Goal: Transaction & Acquisition: Purchase product/service

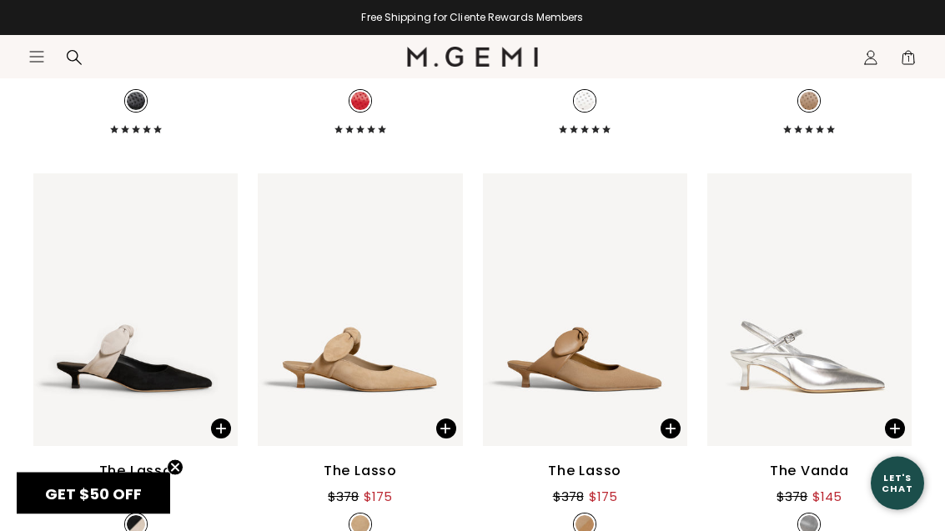
scroll to position [4221, 0]
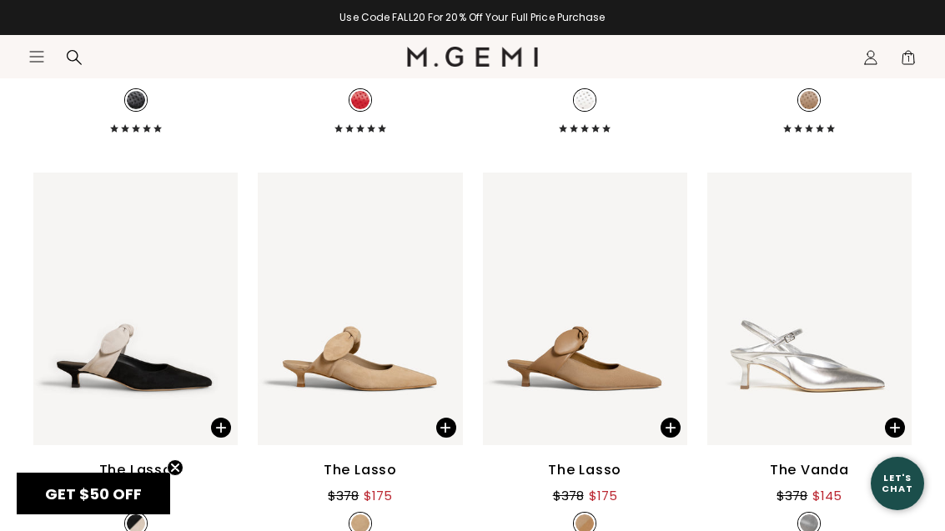
click at [600, 472] on div "The Lasso" at bounding box center [584, 470] width 73 height 20
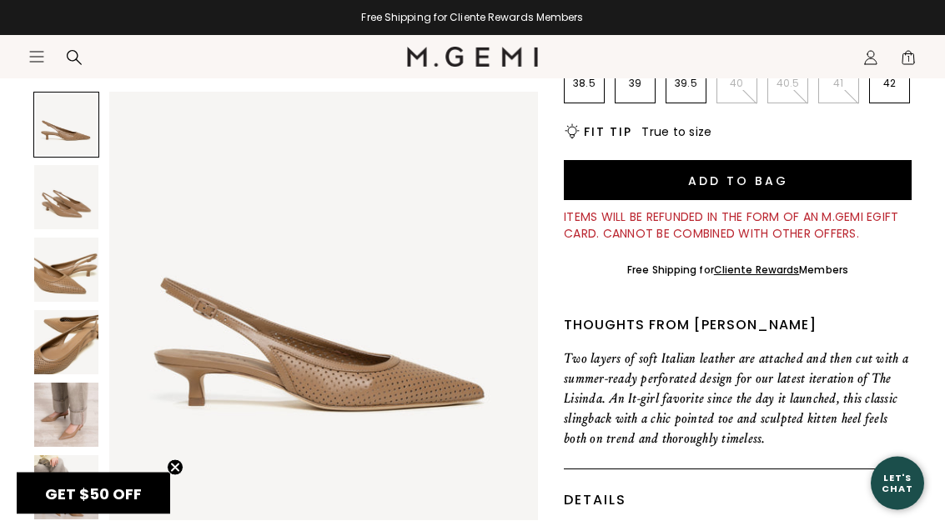
scroll to position [399, 0]
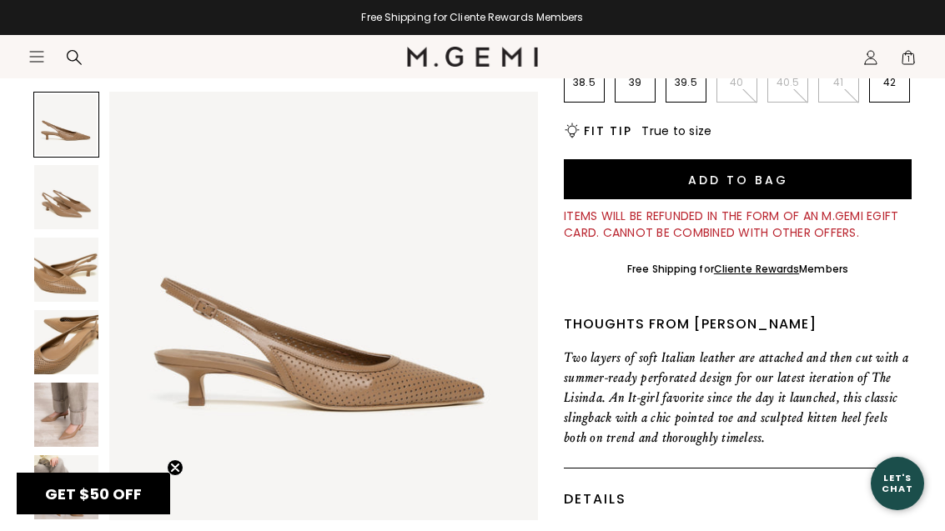
click at [85, 423] on img at bounding box center [66, 415] width 64 height 64
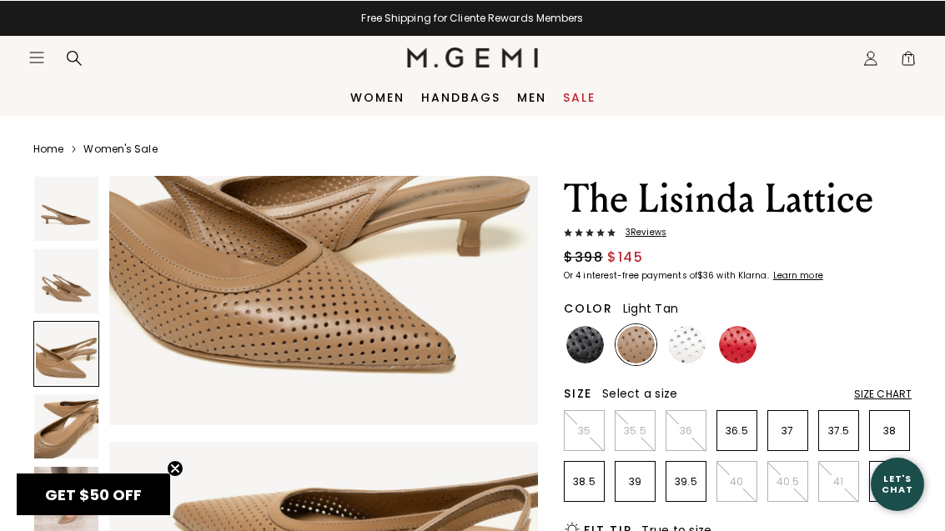
scroll to position [1067, 0]
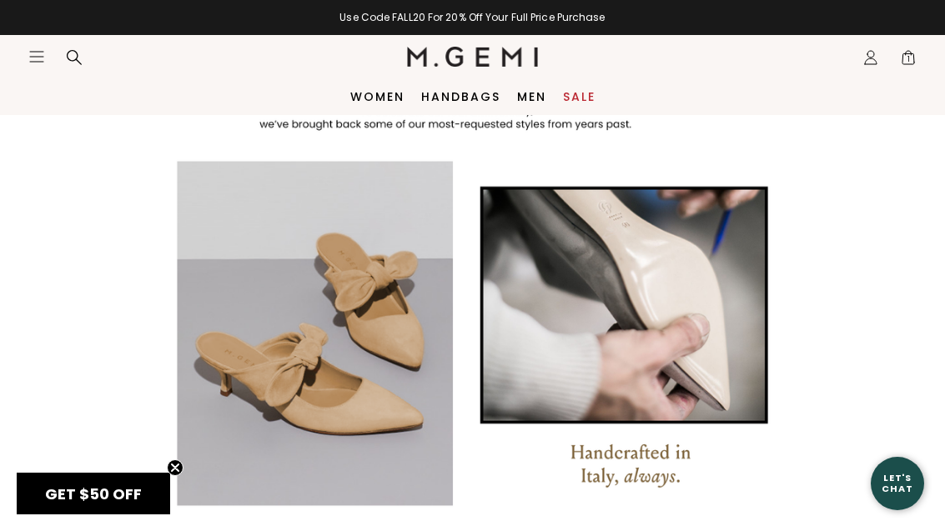
scroll to position [1157, 0]
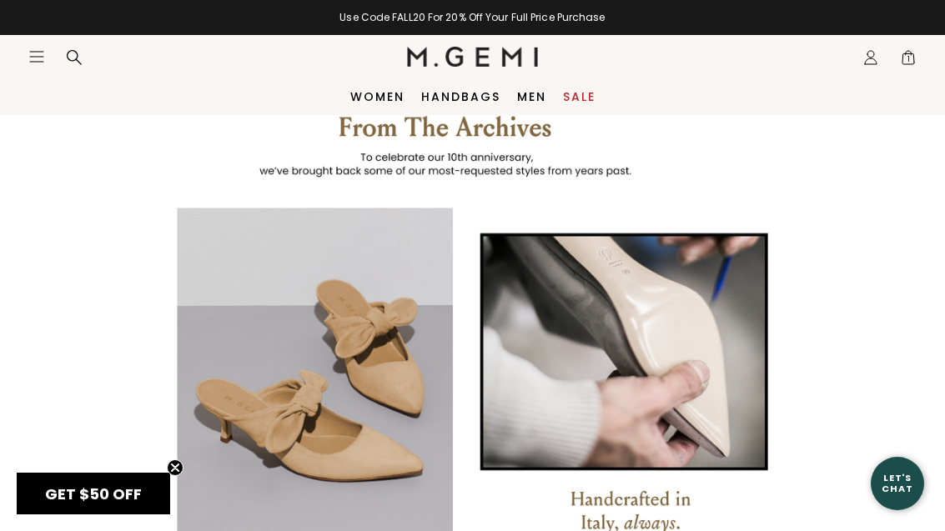
click at [906, 63] on span "1" at bounding box center [908, 61] width 17 height 17
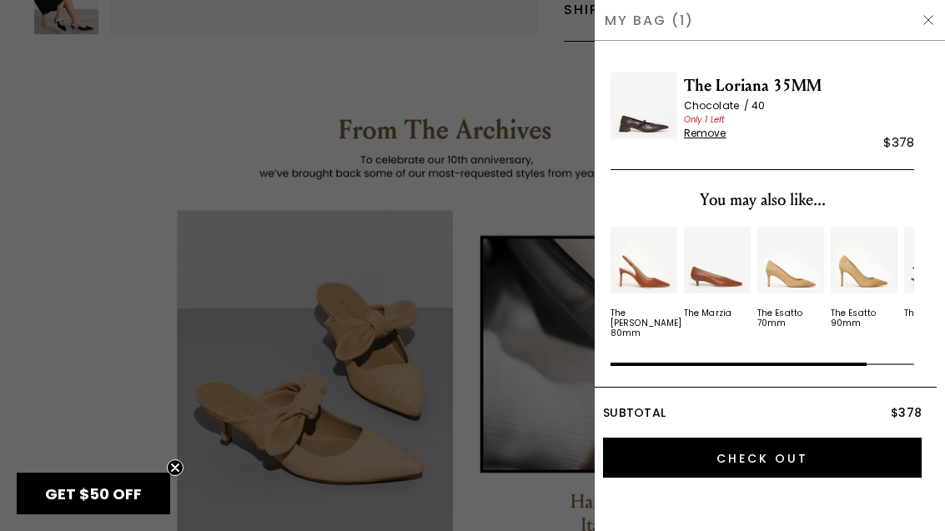
scroll to position [0, 0]
click at [95, 251] on div at bounding box center [472, 265] width 945 height 531
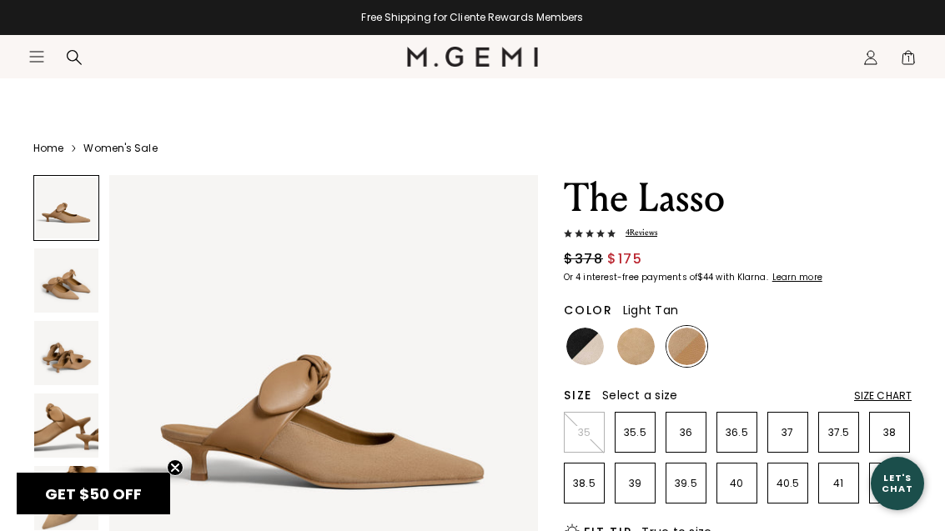
scroll to position [1157, 0]
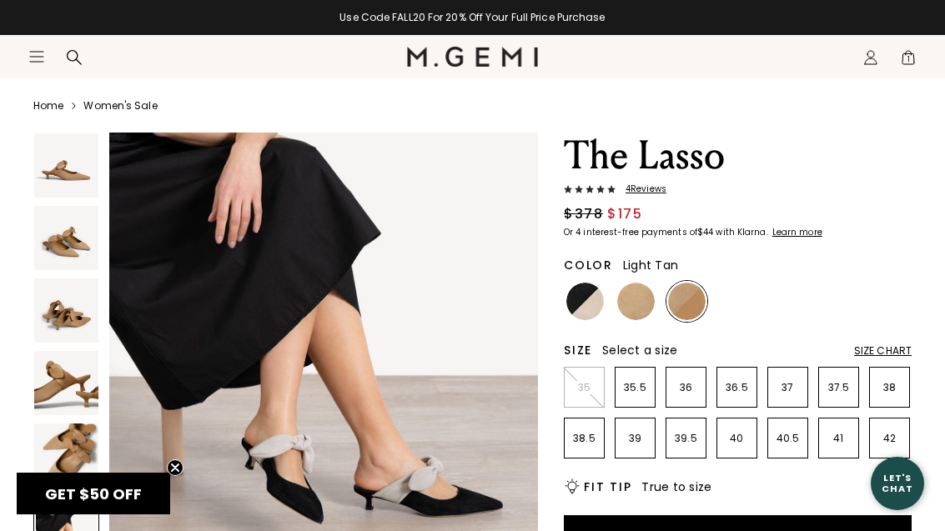
scroll to position [43, 0]
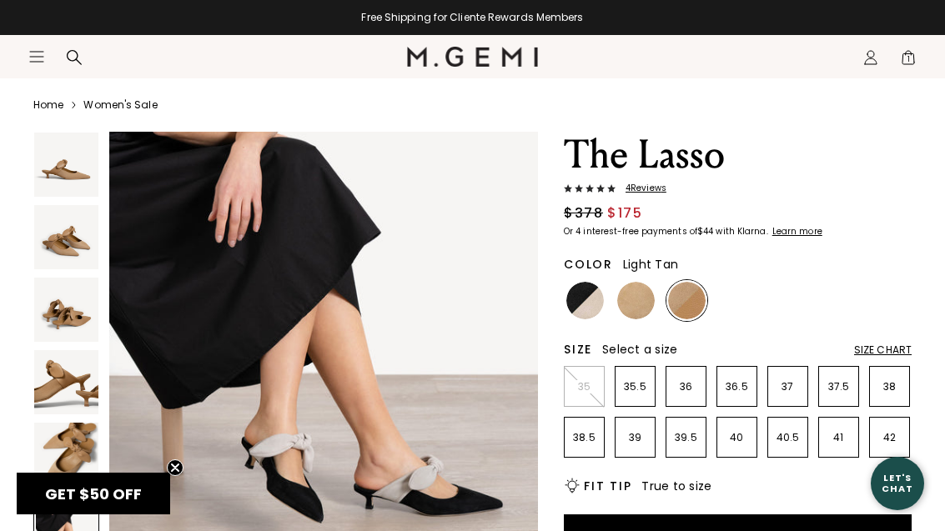
click at [637, 309] on img at bounding box center [636, 301] width 38 height 38
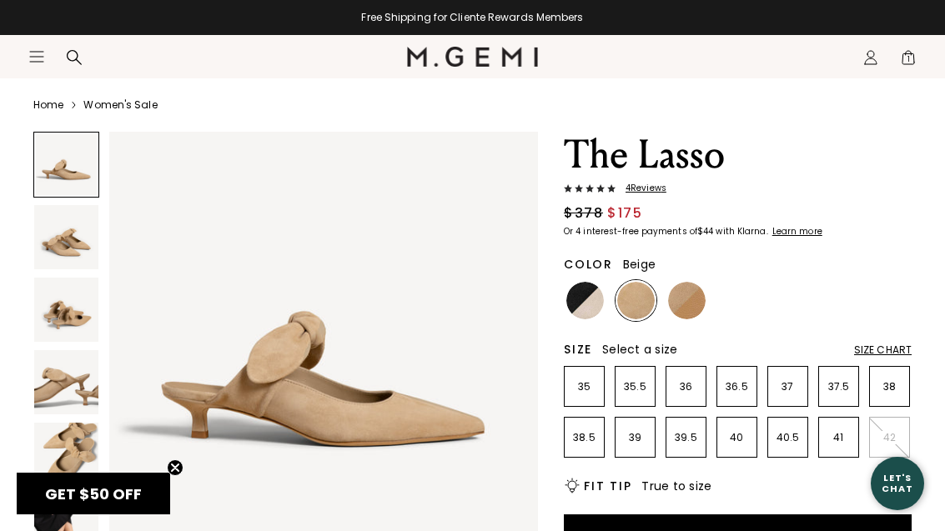
click at [691, 307] on img at bounding box center [687, 301] width 38 height 38
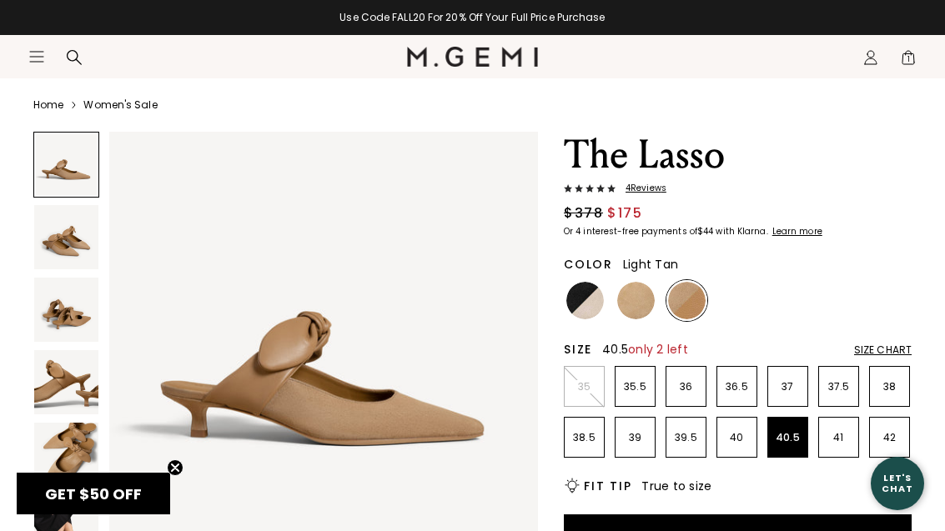
click at [791, 431] on p "40.5" at bounding box center [787, 437] width 39 height 13
click at [901, 344] on div "Size Chart" at bounding box center [883, 350] width 58 height 13
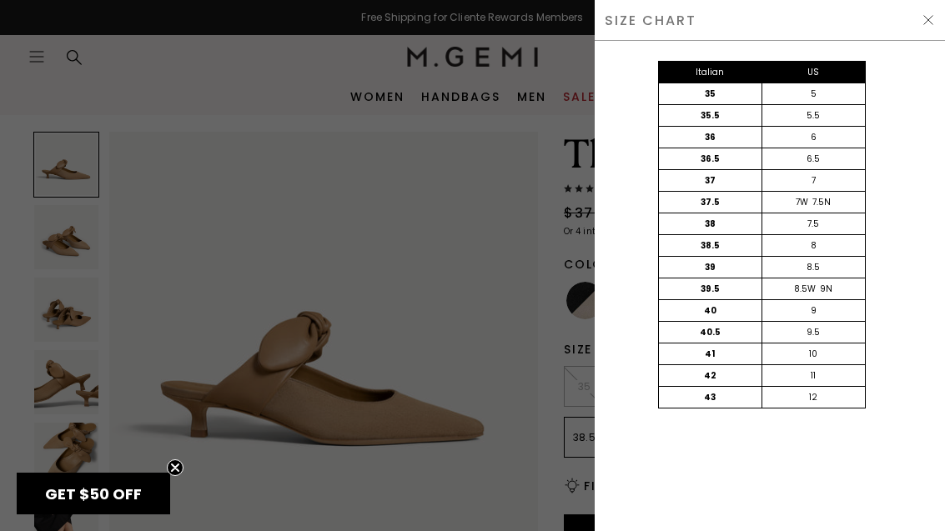
click at [461, 227] on div at bounding box center [472, 265] width 945 height 531
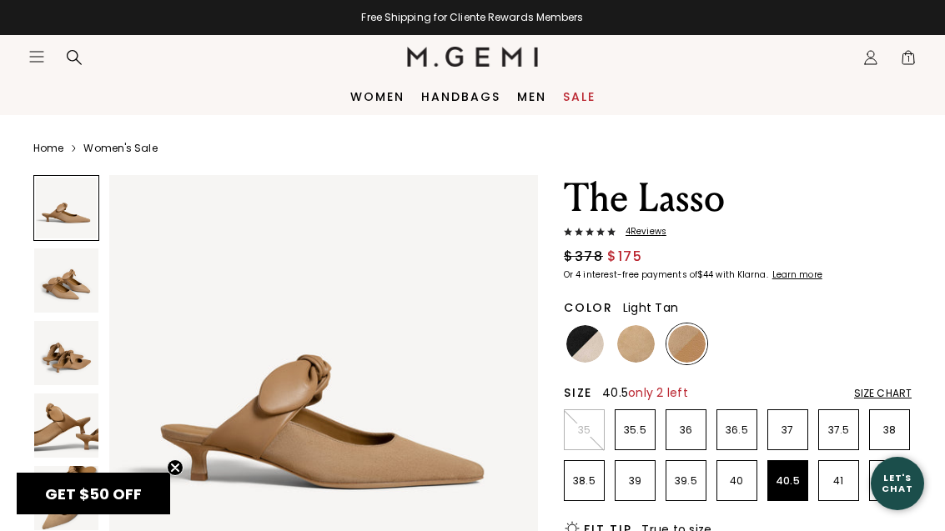
scroll to position [43, 0]
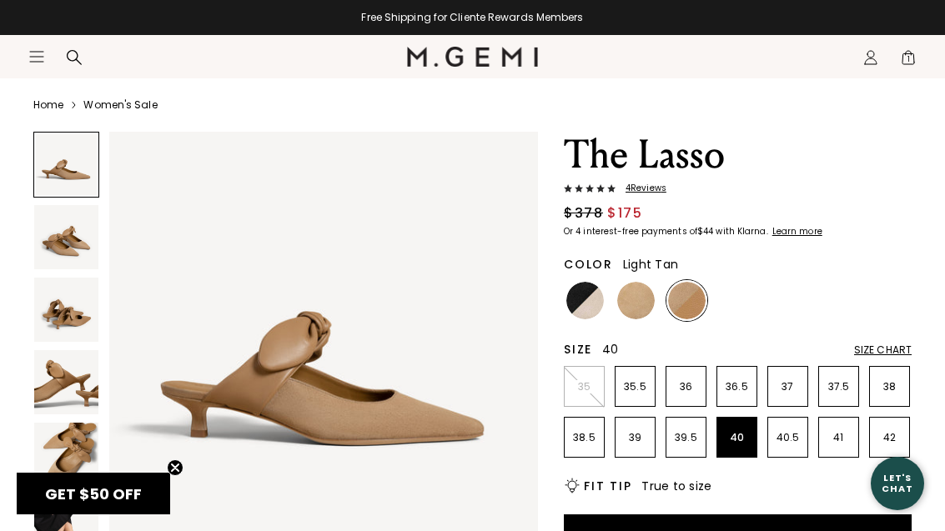
click at [731, 440] on p "40" at bounding box center [736, 437] width 39 height 13
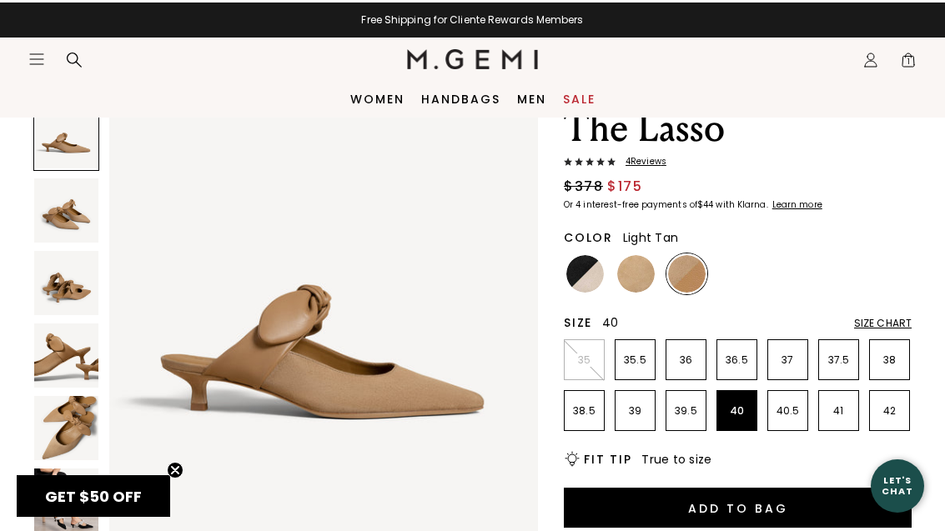
scroll to position [70, 0]
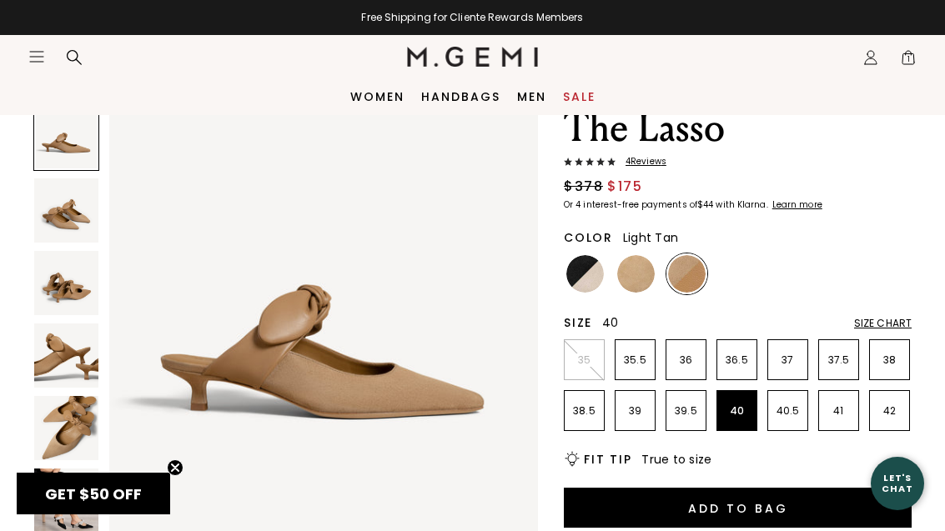
click at [776, 504] on button "Add to Bag" at bounding box center [738, 508] width 348 height 40
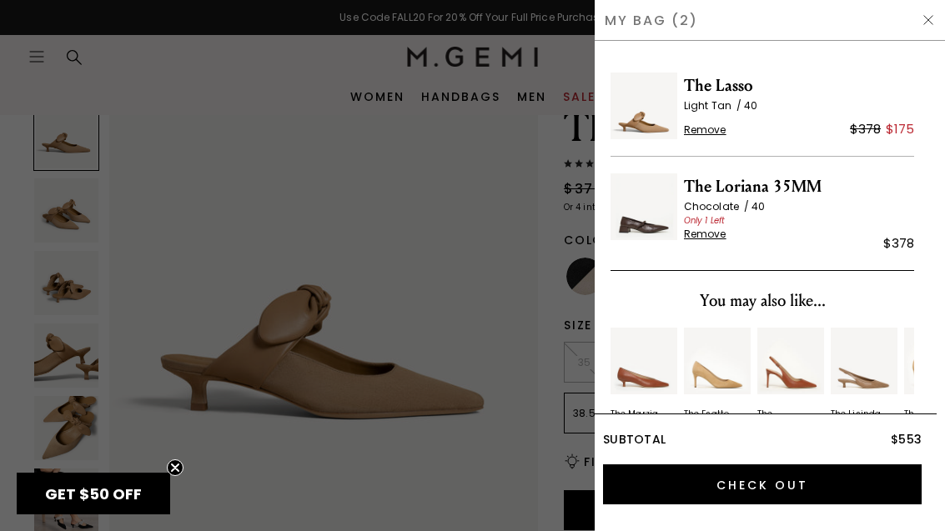
scroll to position [0, 0]
click at [714, 231] on span "Remove" at bounding box center [705, 234] width 43 height 13
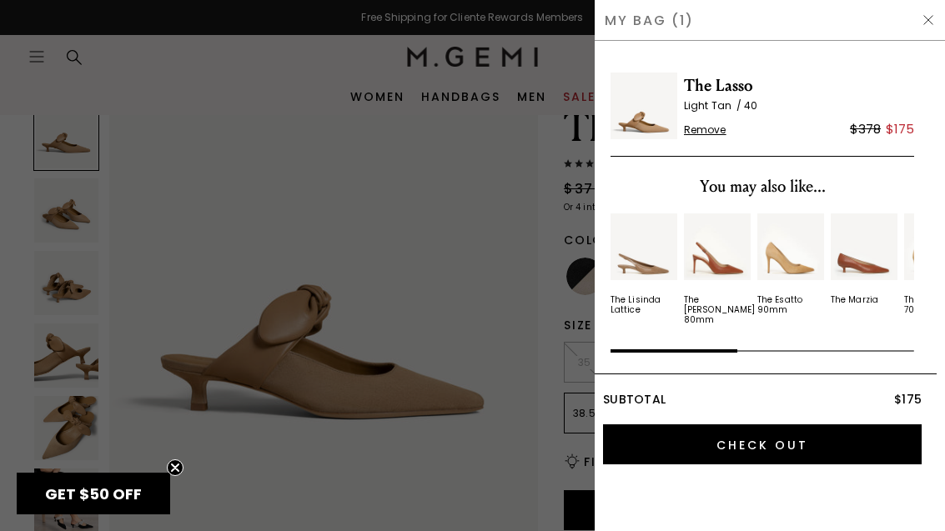
click at [933, 18] on img at bounding box center [927, 19] width 13 height 13
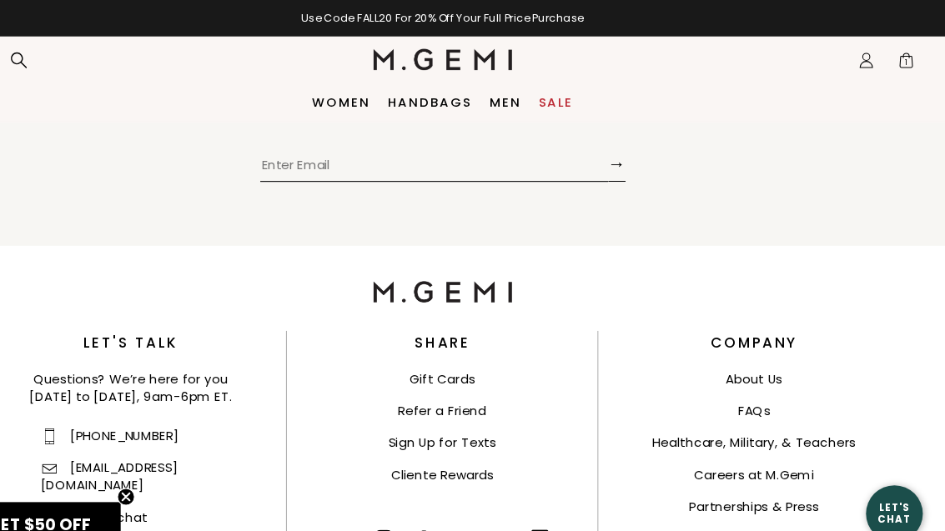
scroll to position [4728, 0]
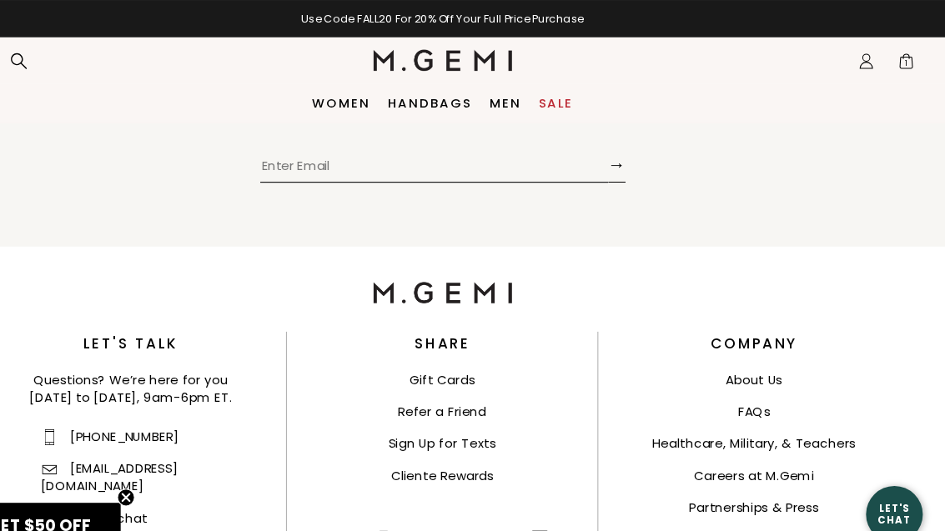
click at [108, 509] on link "Returns & Exchanges" at bounding box center [172, 517] width 154 height 17
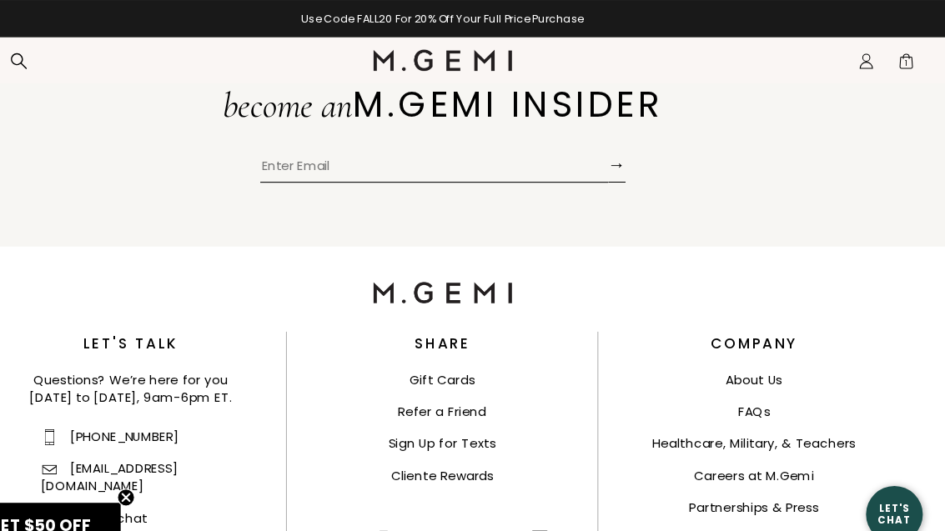
scroll to position [4746, 0]
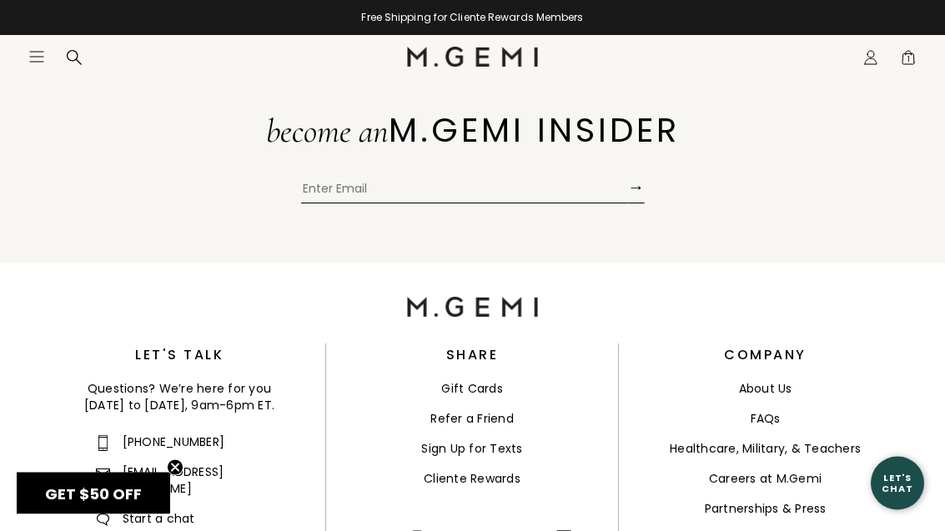
scroll to position [3491, 0]
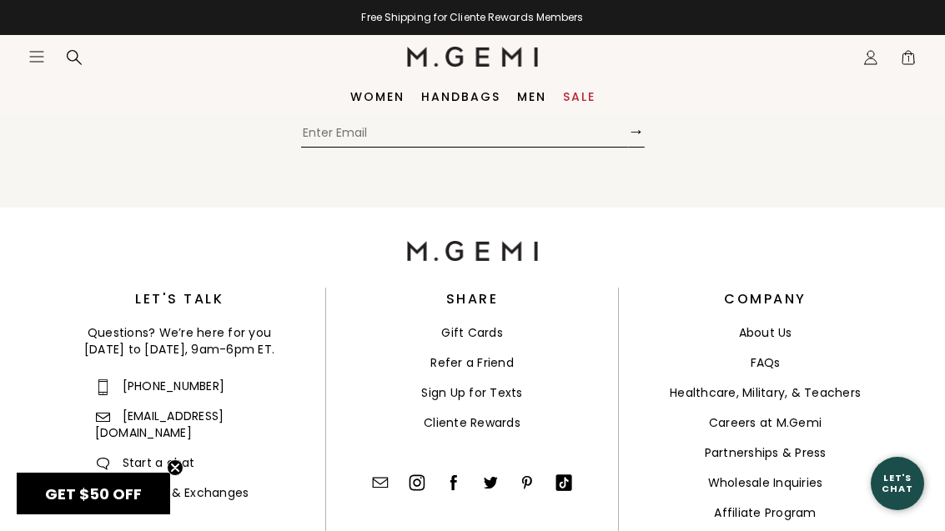
click at [178, 484] on link "Returns & Exchanges" at bounding box center [172, 492] width 154 height 17
